Goal: Task Accomplishment & Management: Complete application form

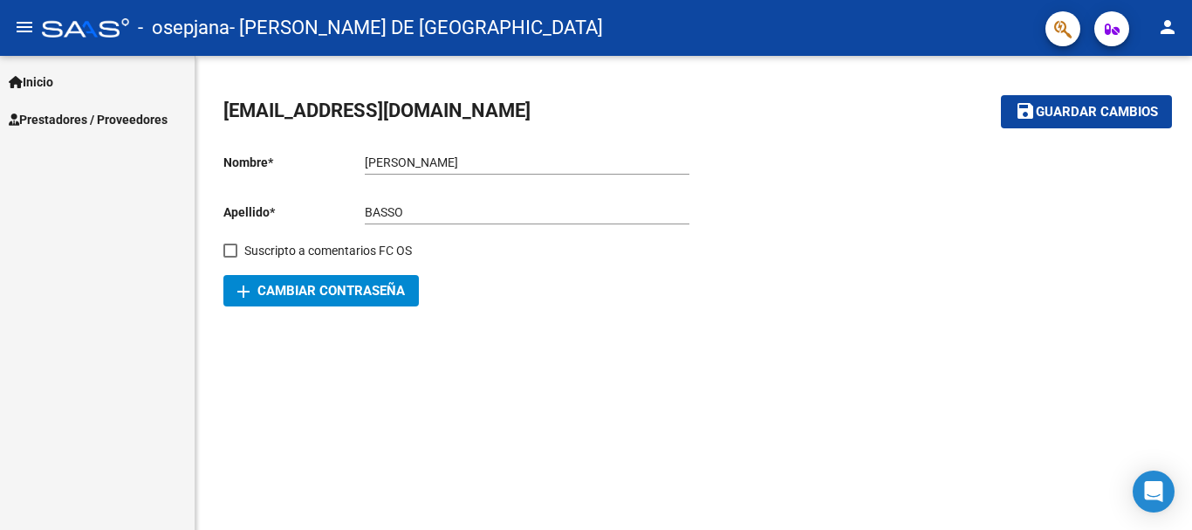
click at [146, 135] on link "Prestadores / Proveedores" at bounding box center [97, 119] width 195 height 38
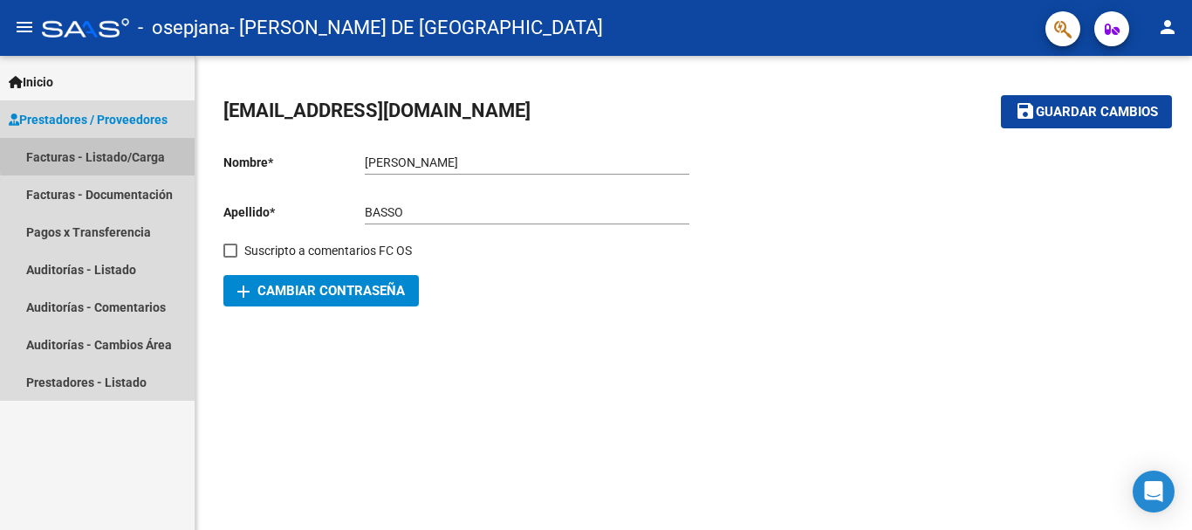
click at [146, 150] on link "Facturas - Listado/Carga" at bounding box center [97, 157] width 195 height 38
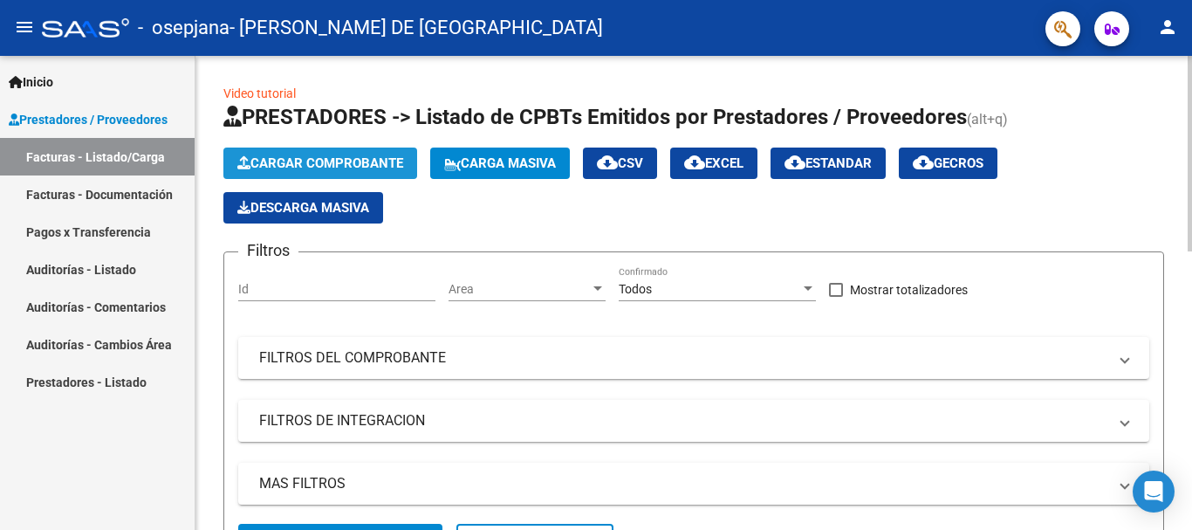
click at [297, 161] on span "Cargar Comprobante" at bounding box center [320, 163] width 166 height 16
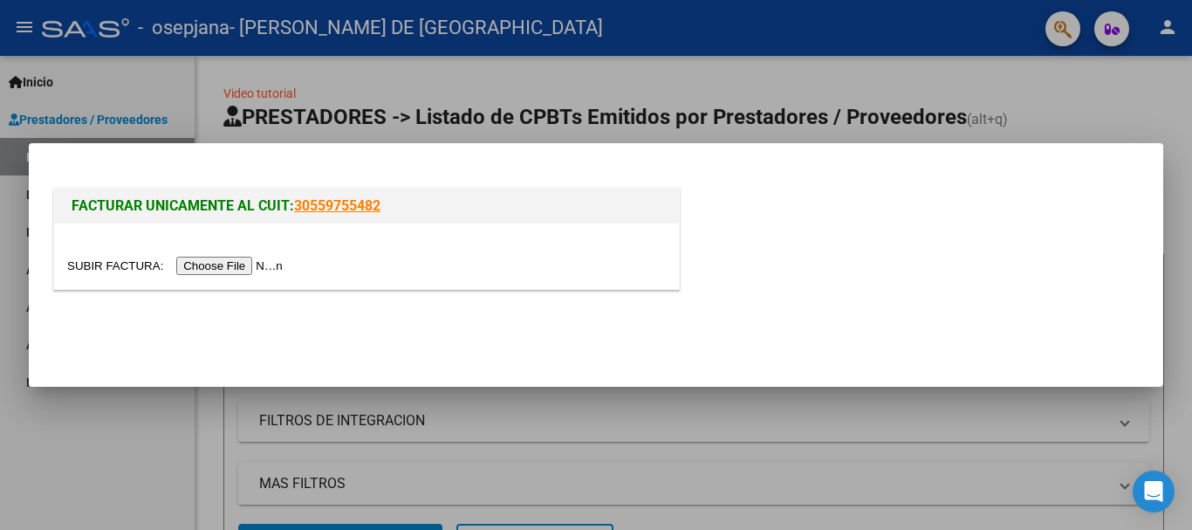
click at [185, 264] on input "file" at bounding box center [177, 266] width 221 height 18
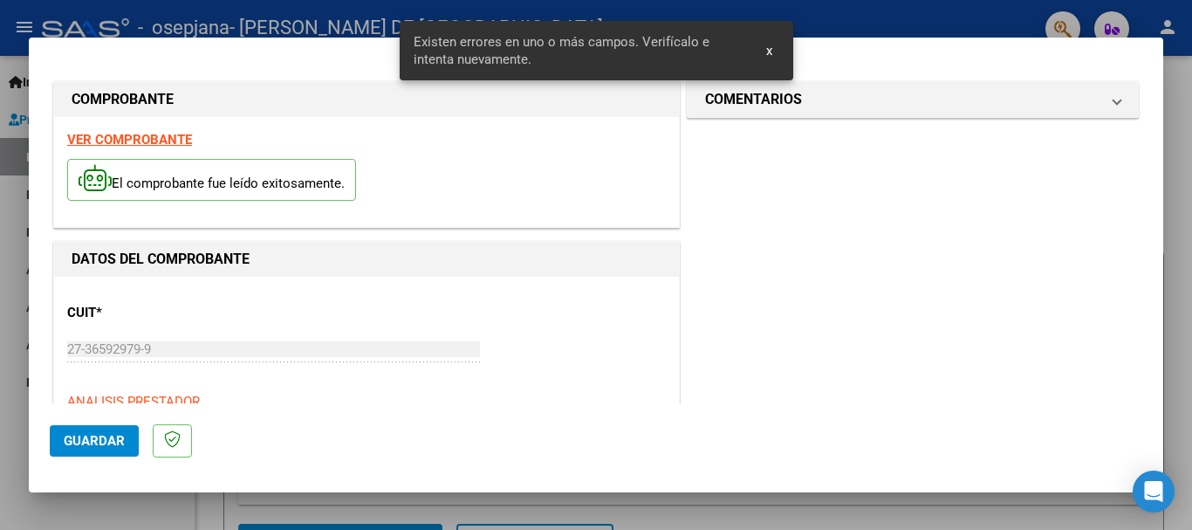
scroll to position [403, 0]
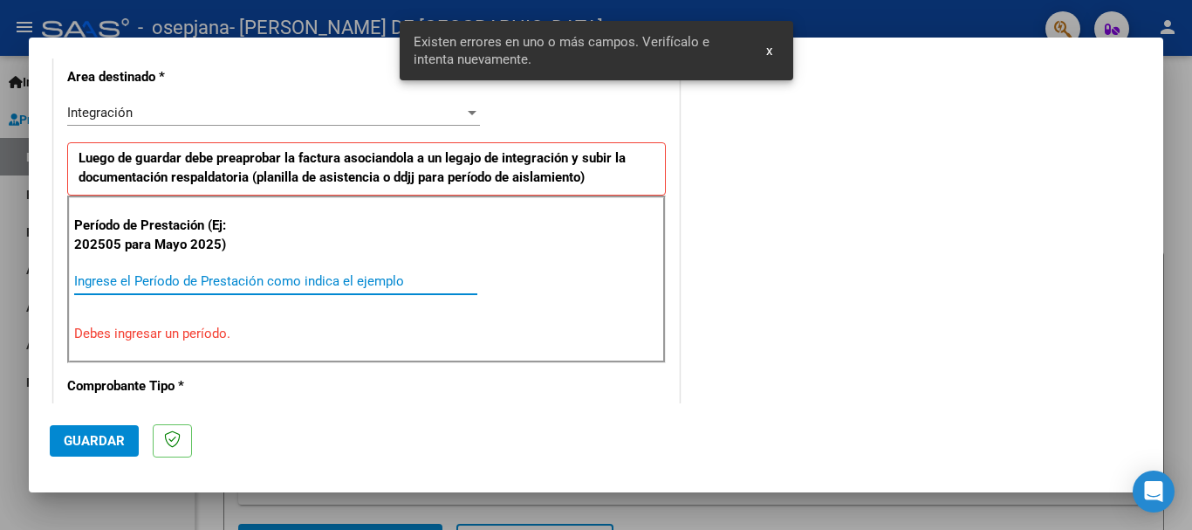
click at [172, 286] on input "Ingrese el Período de Prestación como indica el ejemplo" at bounding box center [275, 281] width 403 height 16
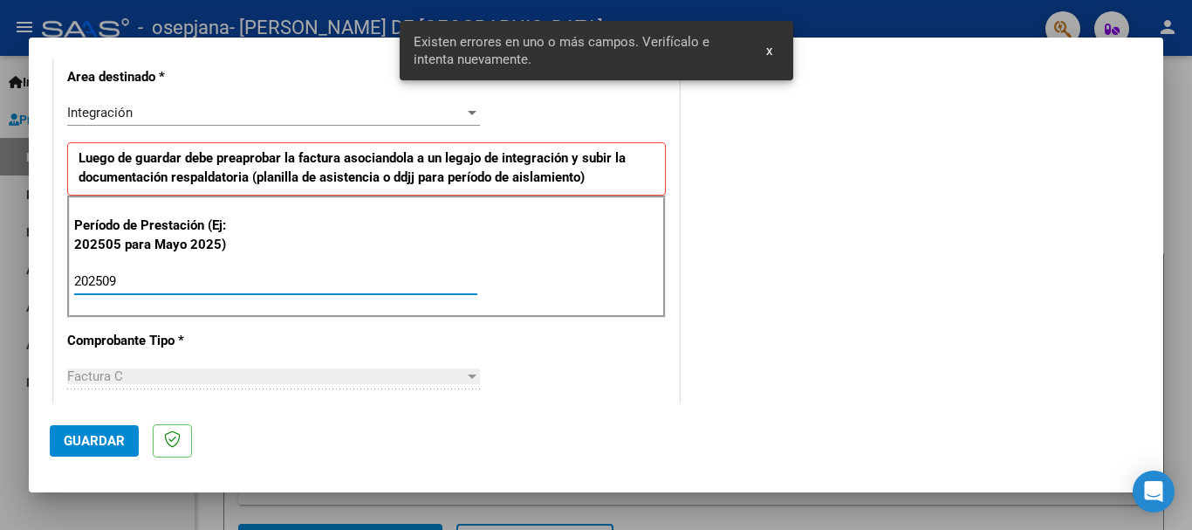
type input "202509"
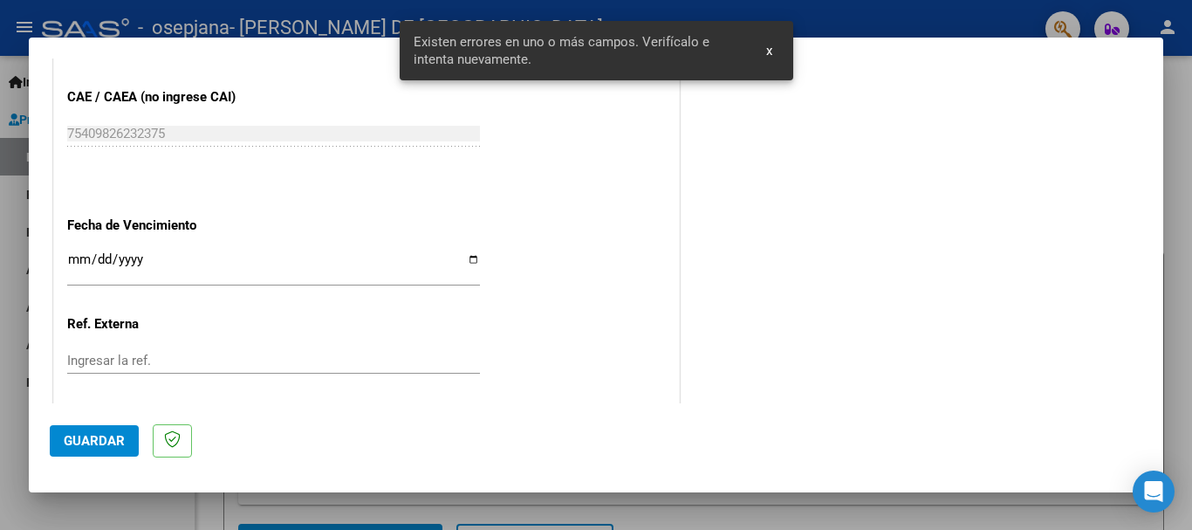
scroll to position [1101, 0]
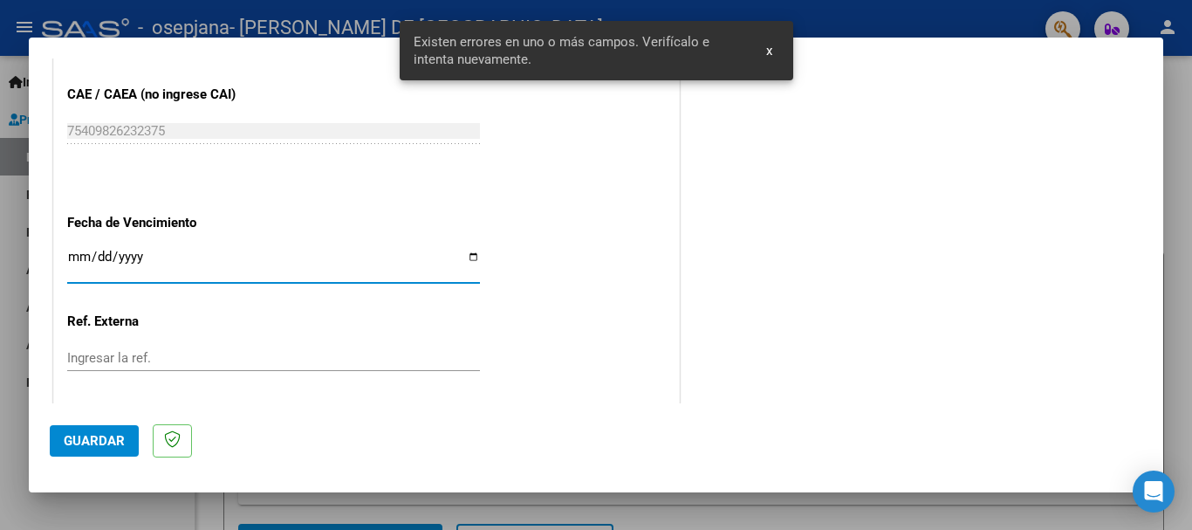
click at [70, 252] on input "Ingresar la fecha" at bounding box center [273, 264] width 413 height 28
type input "[DATE]"
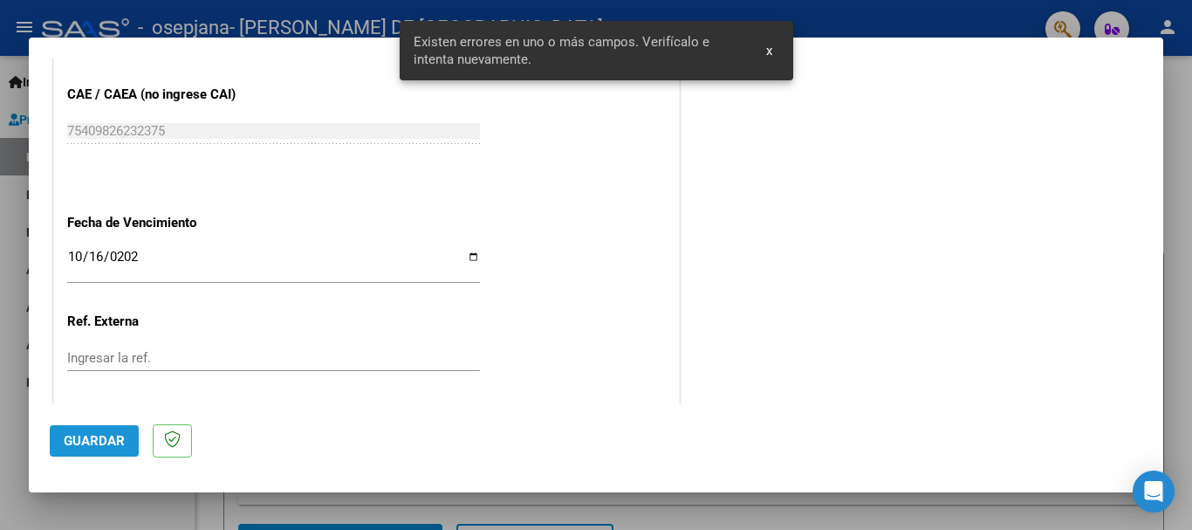
click at [127, 443] on button "Guardar" at bounding box center [94, 440] width 89 height 31
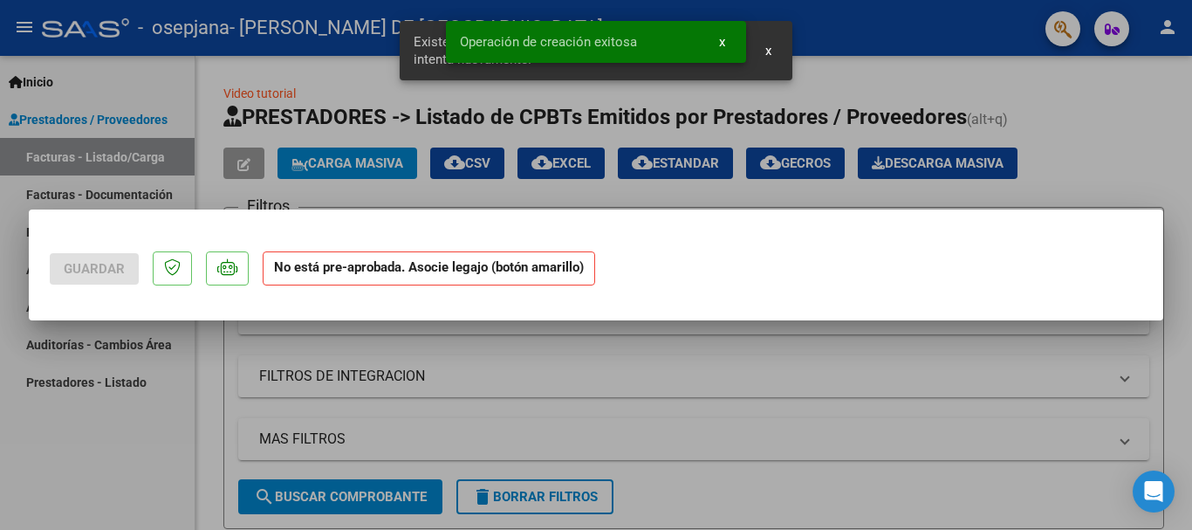
scroll to position [0, 0]
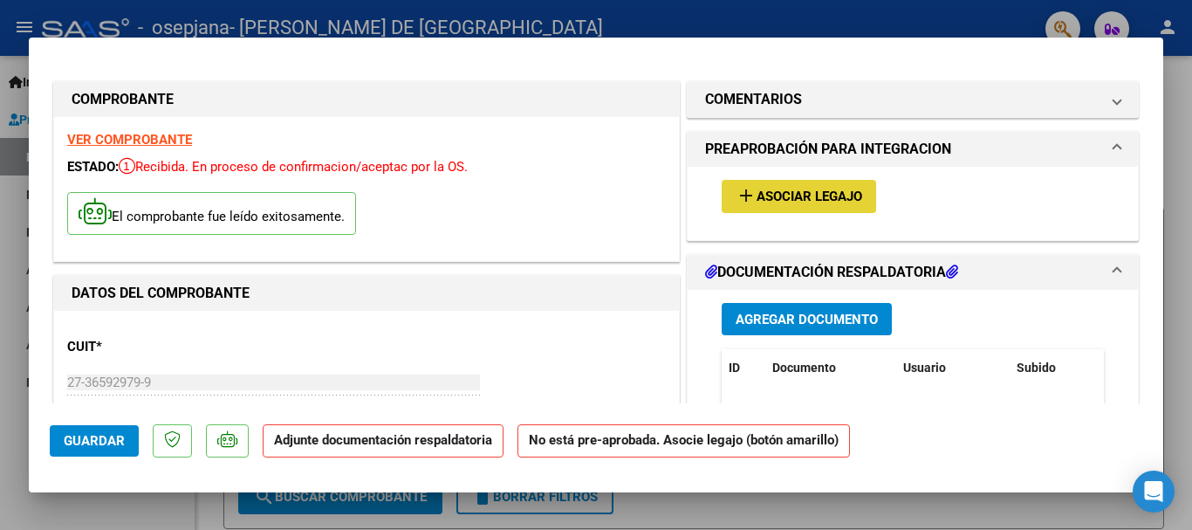
click at [739, 180] on button "add Asociar Legajo" at bounding box center [799, 196] width 154 height 32
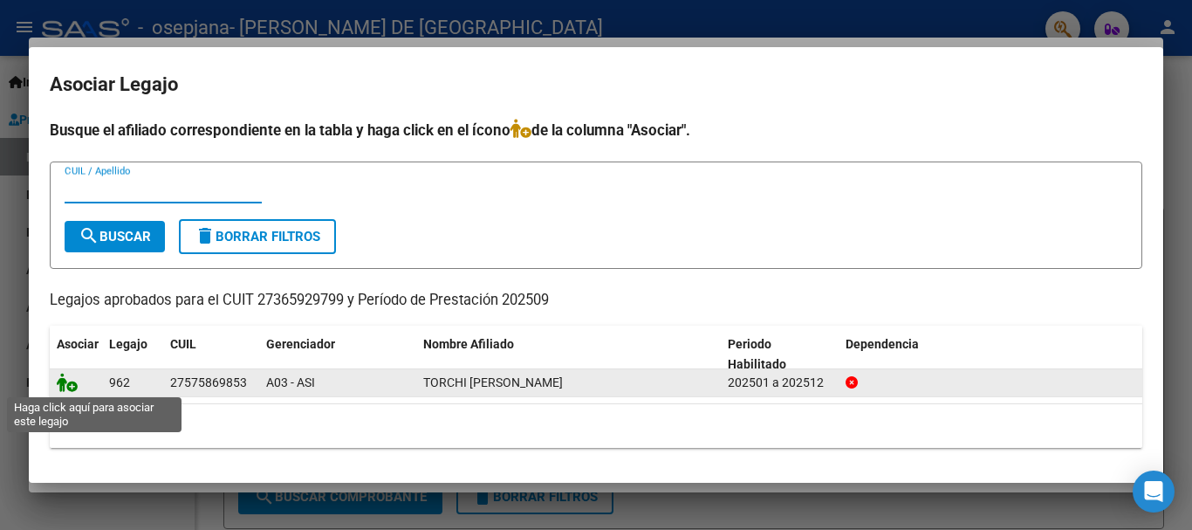
click at [66, 380] on icon at bounding box center [67, 382] width 21 height 19
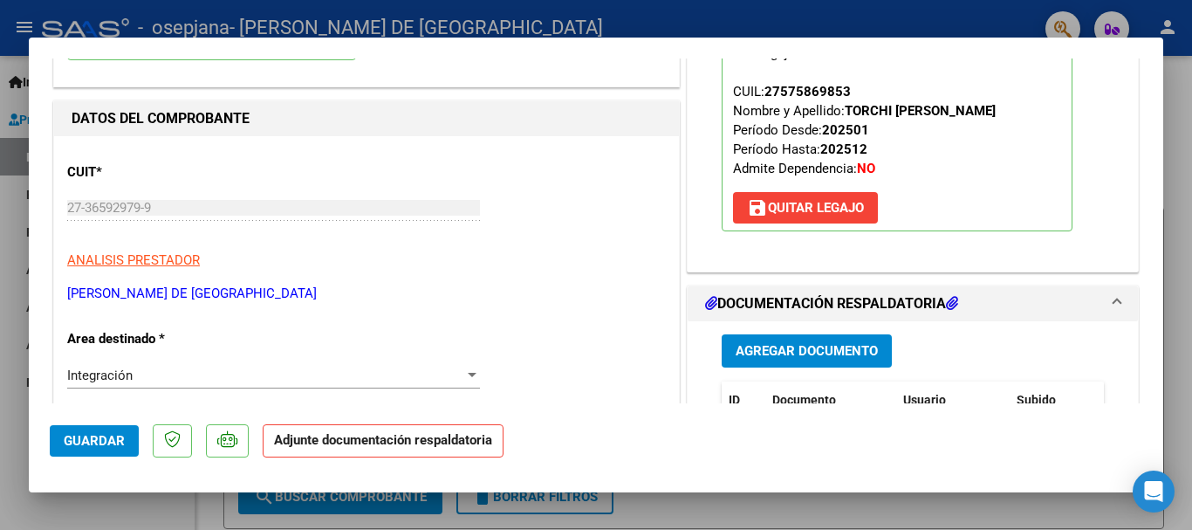
scroll to position [262, 0]
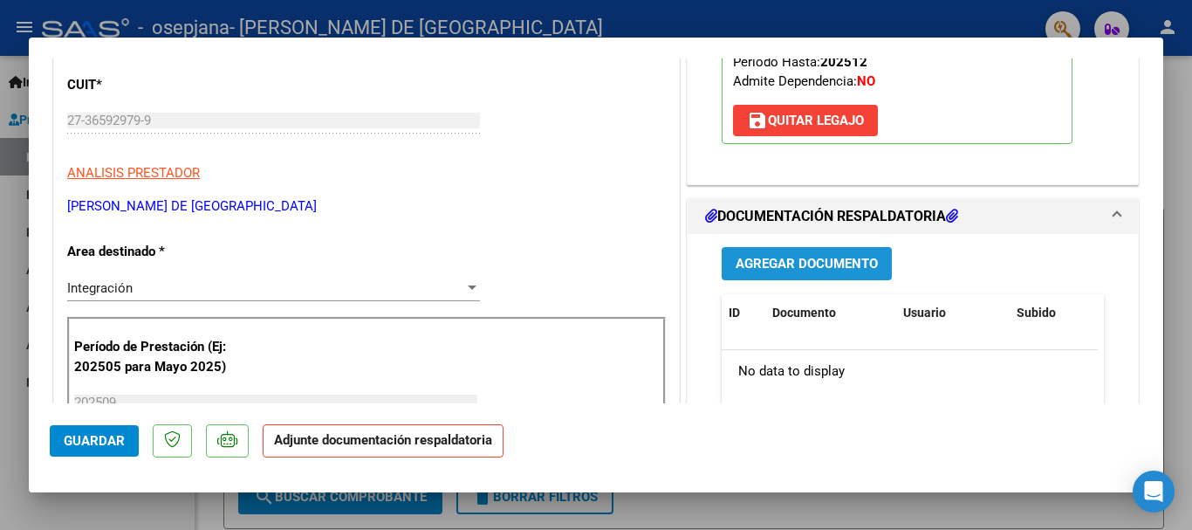
click at [756, 274] on button "Agregar Documento" at bounding box center [807, 263] width 170 height 32
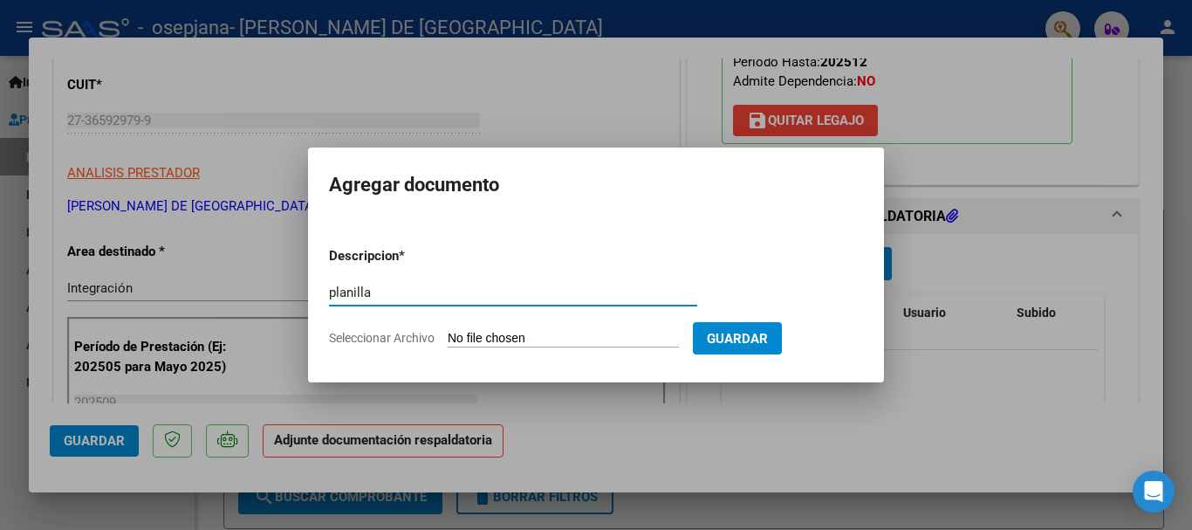
type input "planilla"
click at [583, 337] on input "Seleccionar Archivo" at bounding box center [563, 339] width 231 height 17
type input "C:\fakepath\torchi to.pdf"
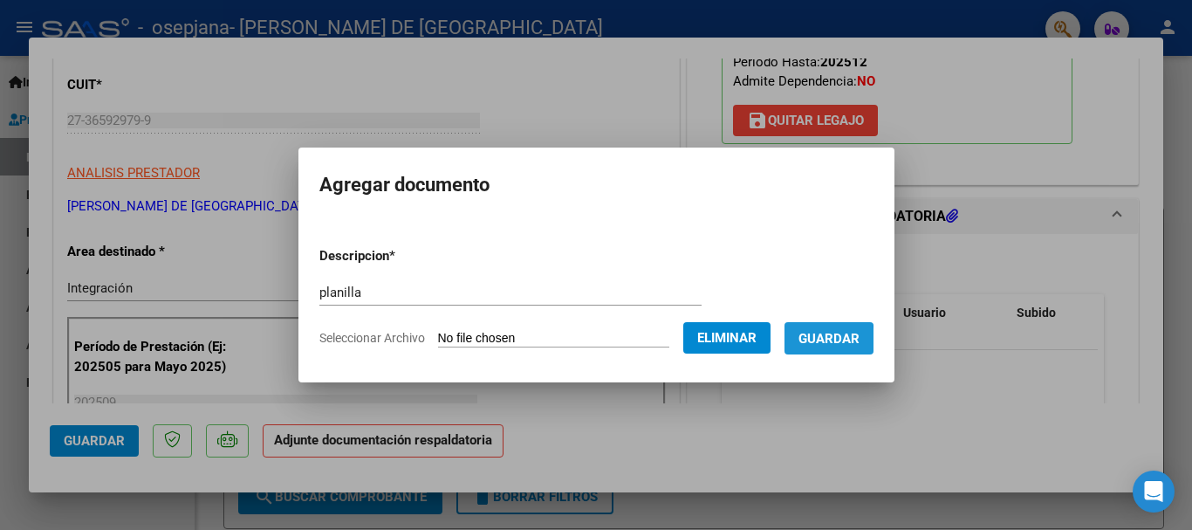
click at [819, 339] on span "Guardar" at bounding box center [829, 339] width 61 height 16
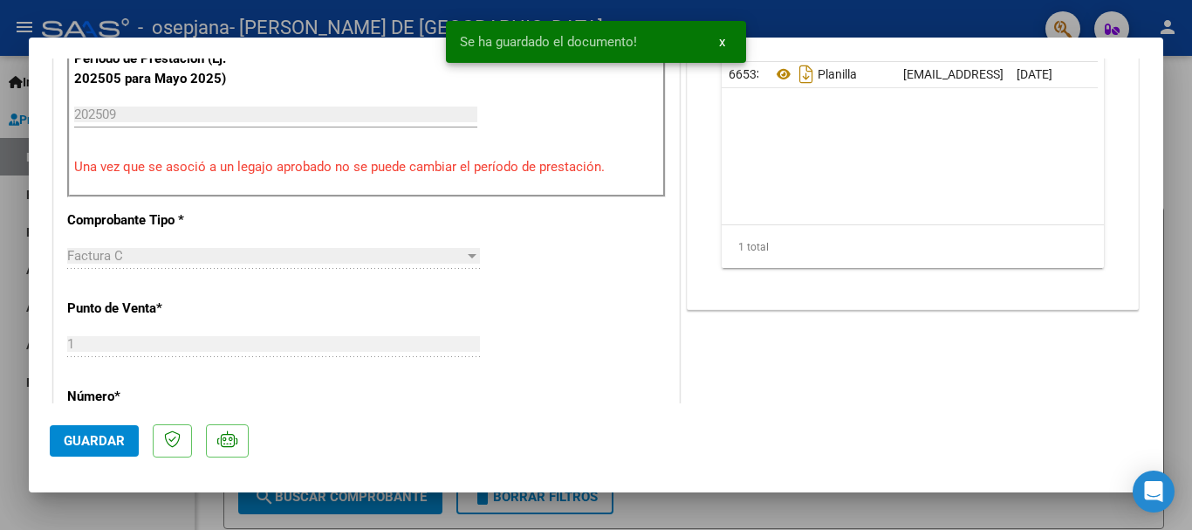
scroll to position [611, 0]
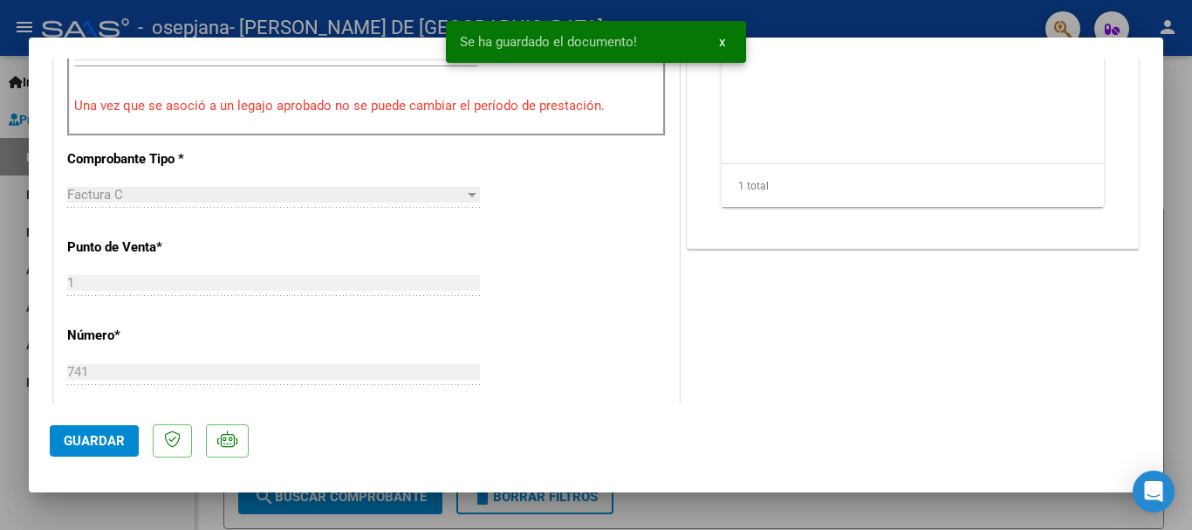
click at [84, 439] on span "Guardar" at bounding box center [94, 441] width 61 height 16
click at [1169, 345] on div at bounding box center [596, 265] width 1192 height 530
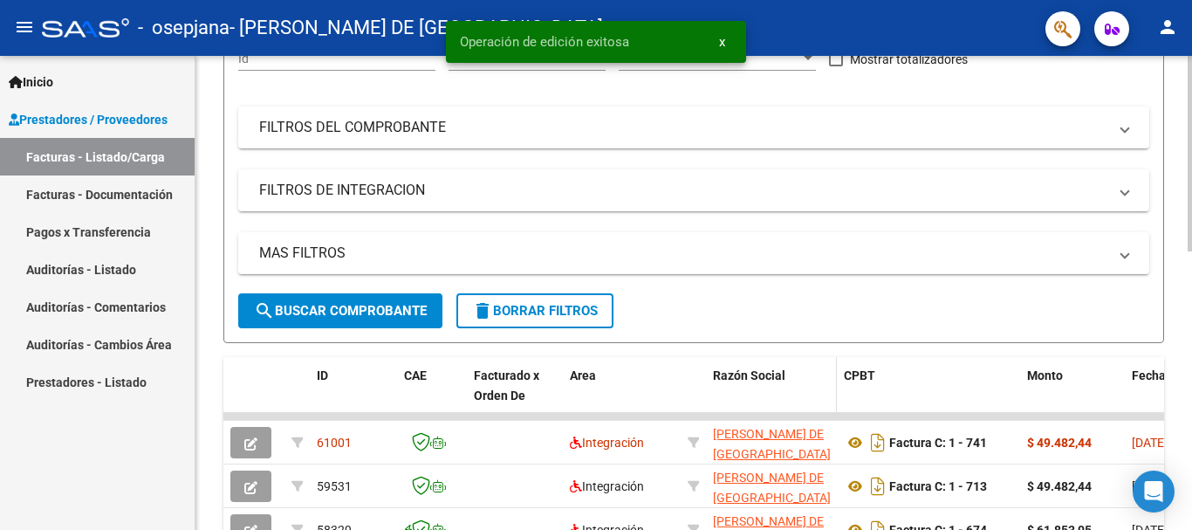
scroll to position [262, 0]
